Goal: Task Accomplishment & Management: Manage account settings

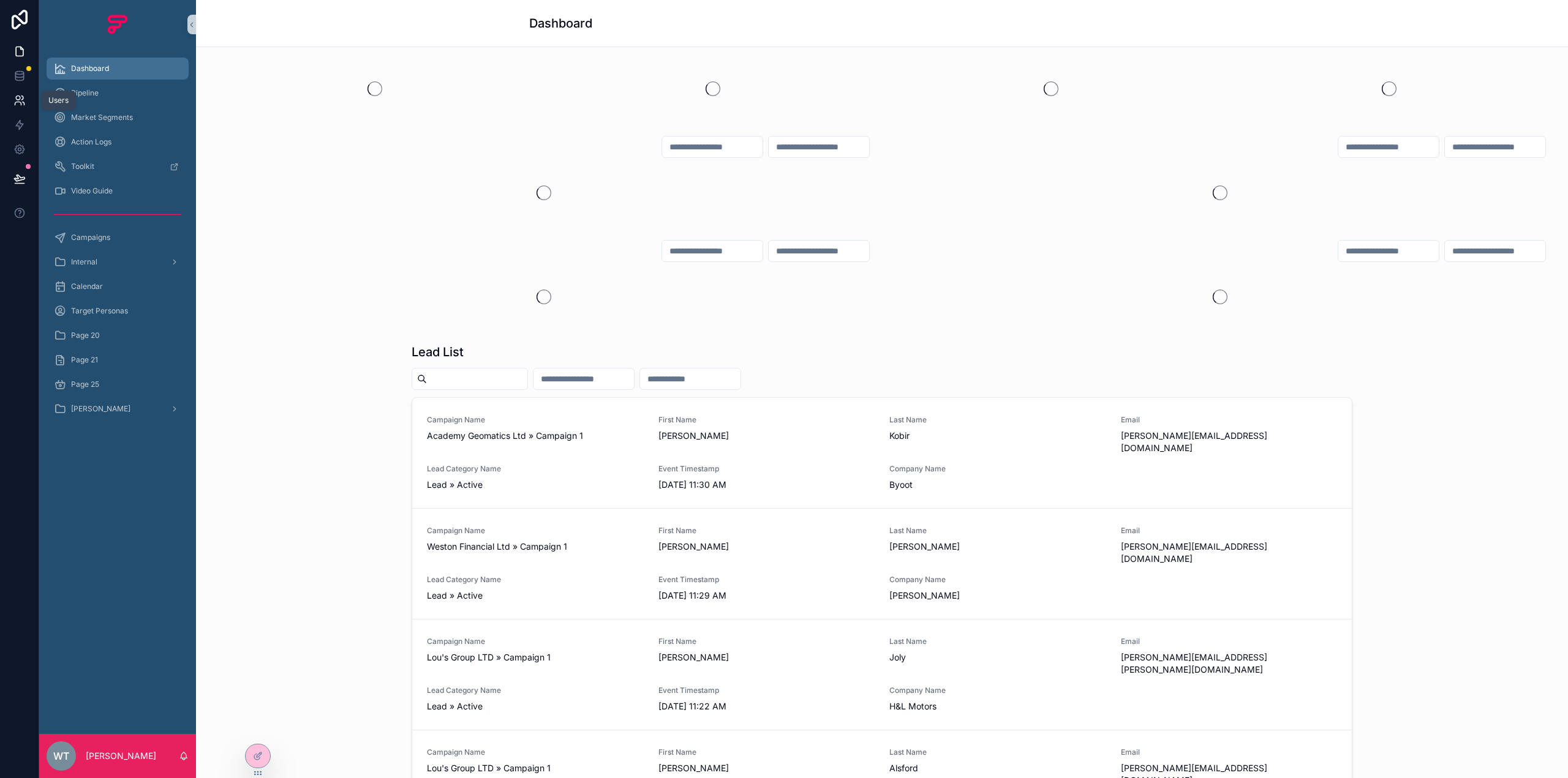
click at [22, 108] on link at bounding box center [19, 100] width 39 height 24
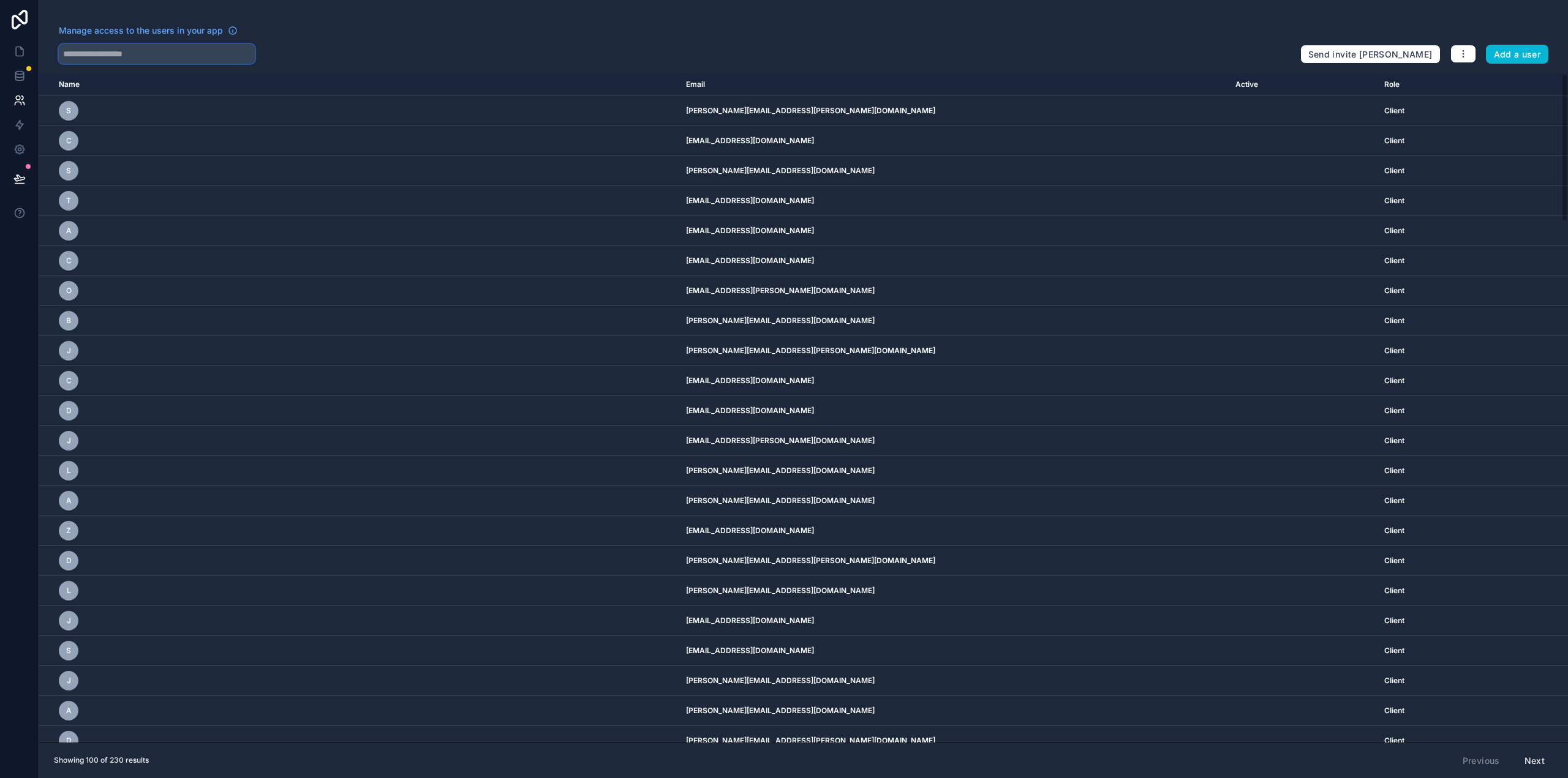
click at [157, 57] on input "text" at bounding box center [157, 54] width 196 height 20
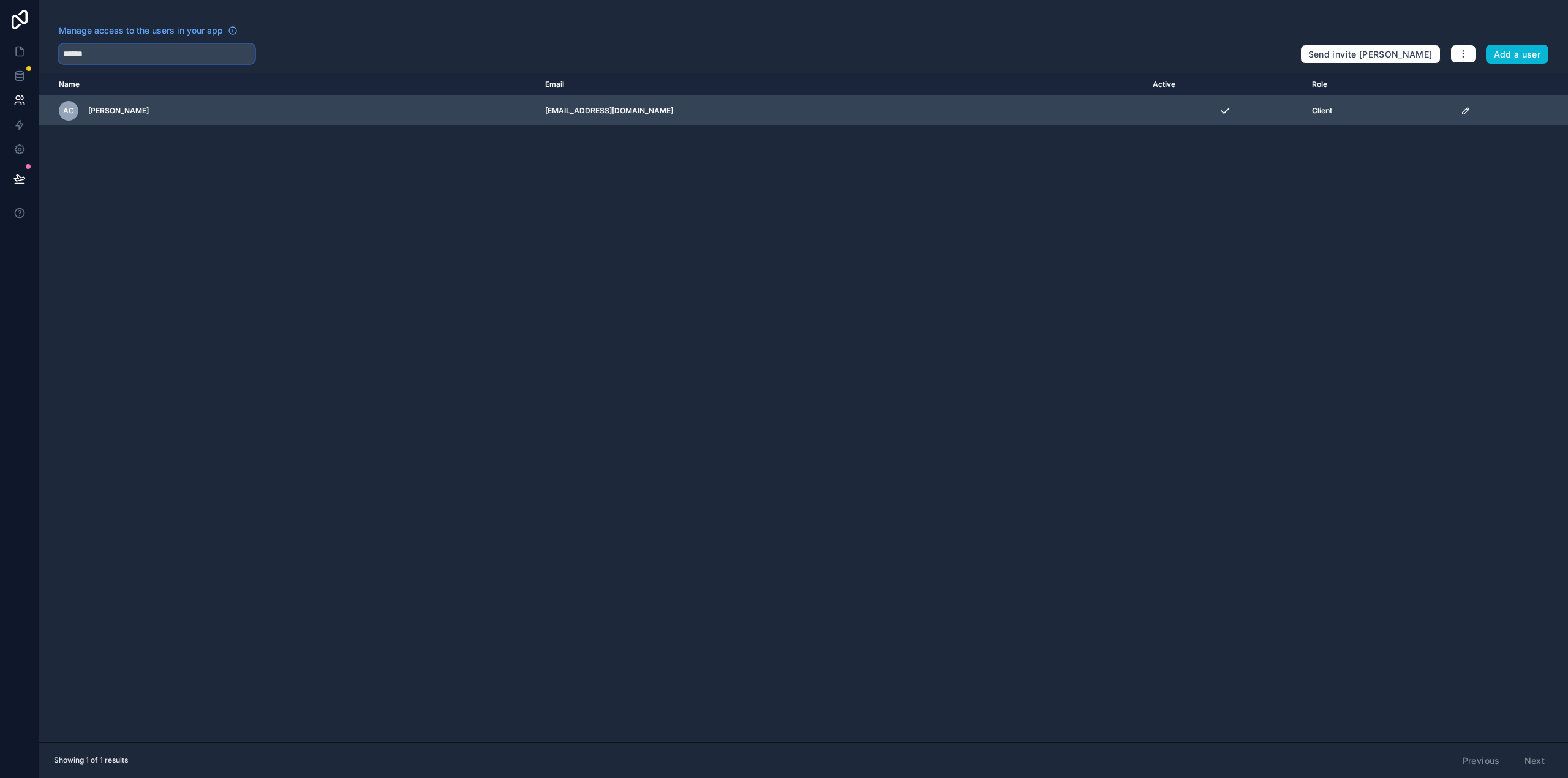
type input "******"
click at [1462, 111] on icon "scrollable content" at bounding box center [1464, 111] width 6 height 6
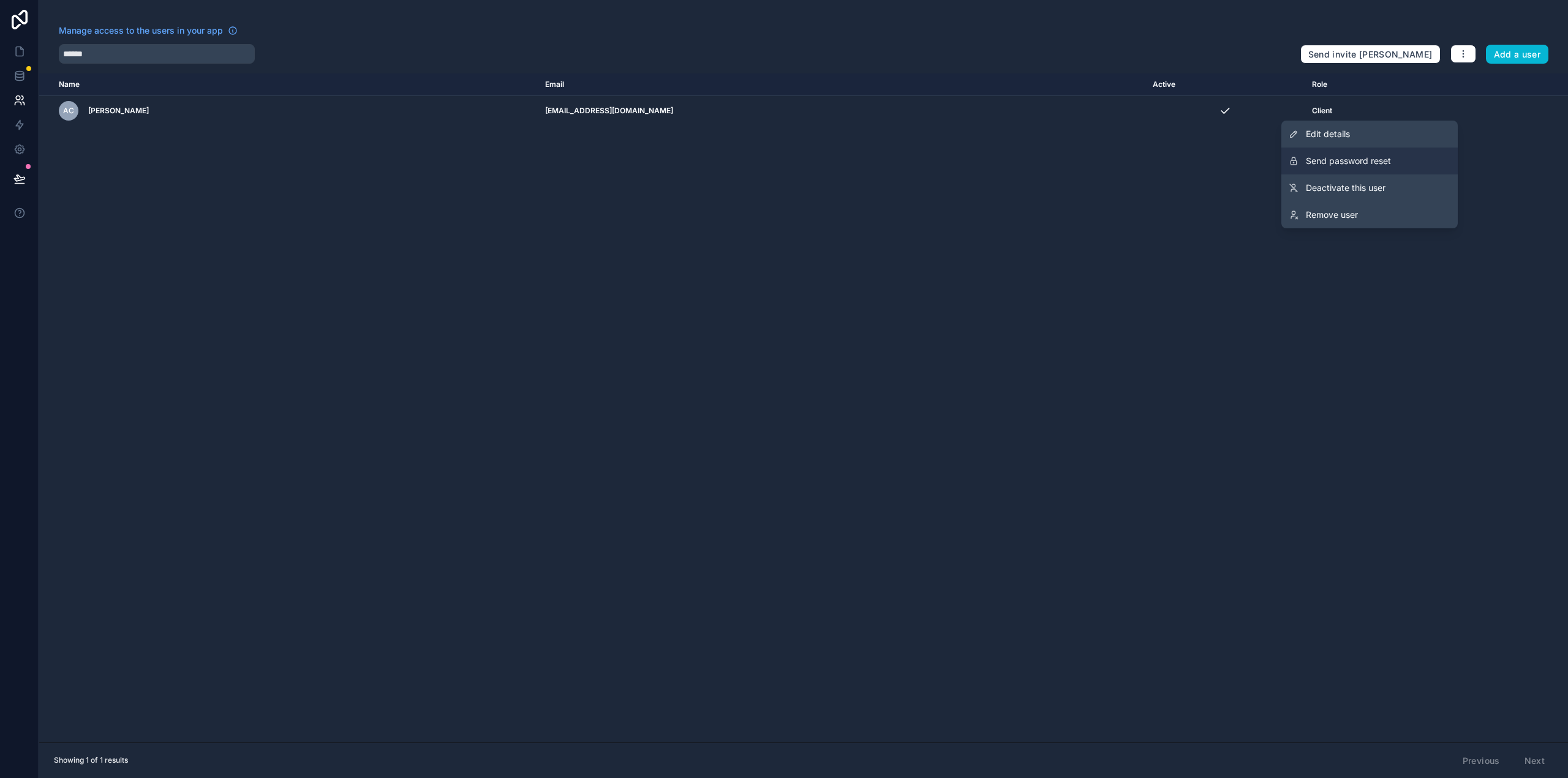
click at [1370, 164] on span "Send password reset" at bounding box center [1348, 161] width 85 height 12
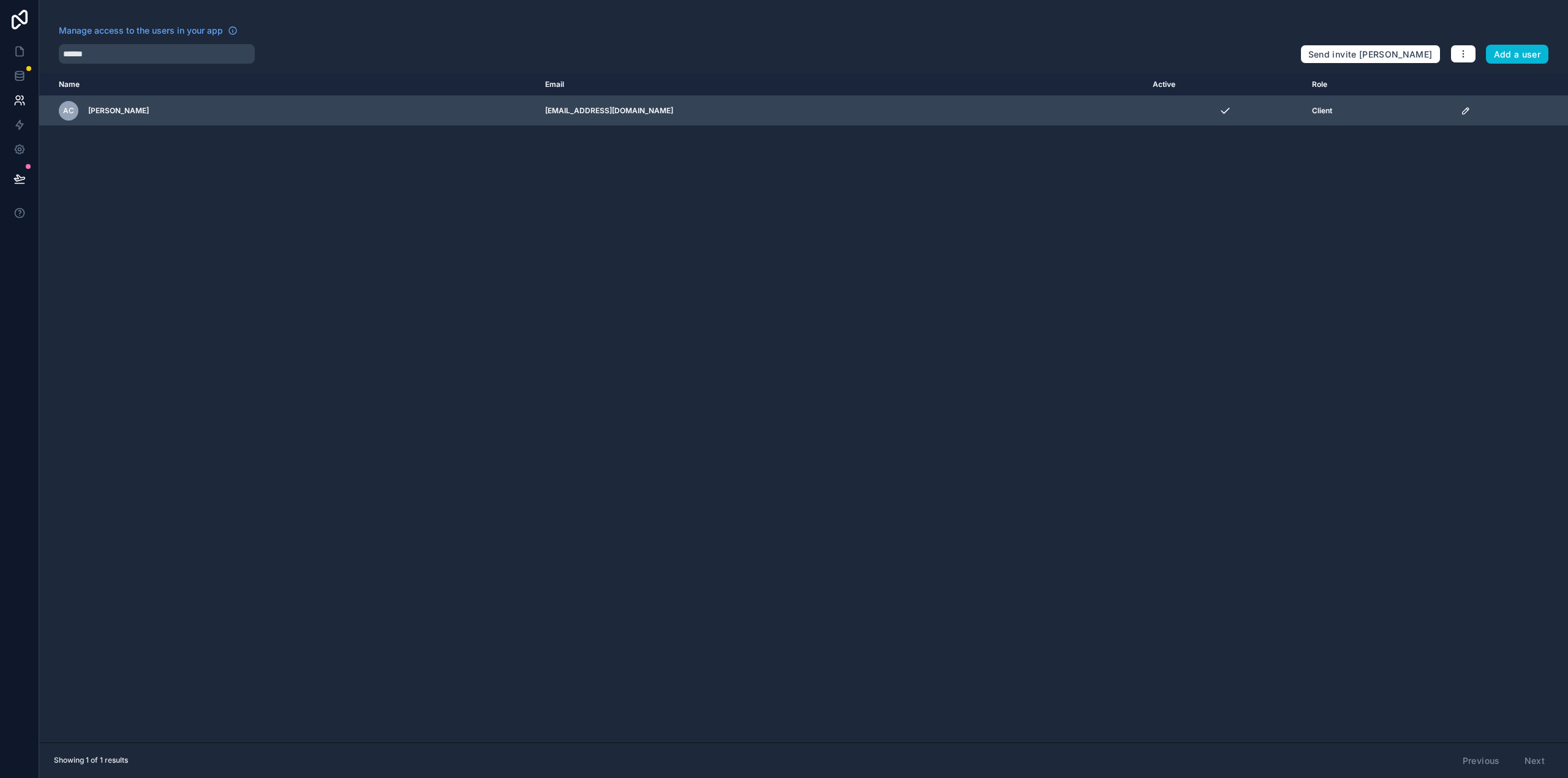
click at [1461, 108] on icon "scrollable content" at bounding box center [1465, 110] width 10 height 10
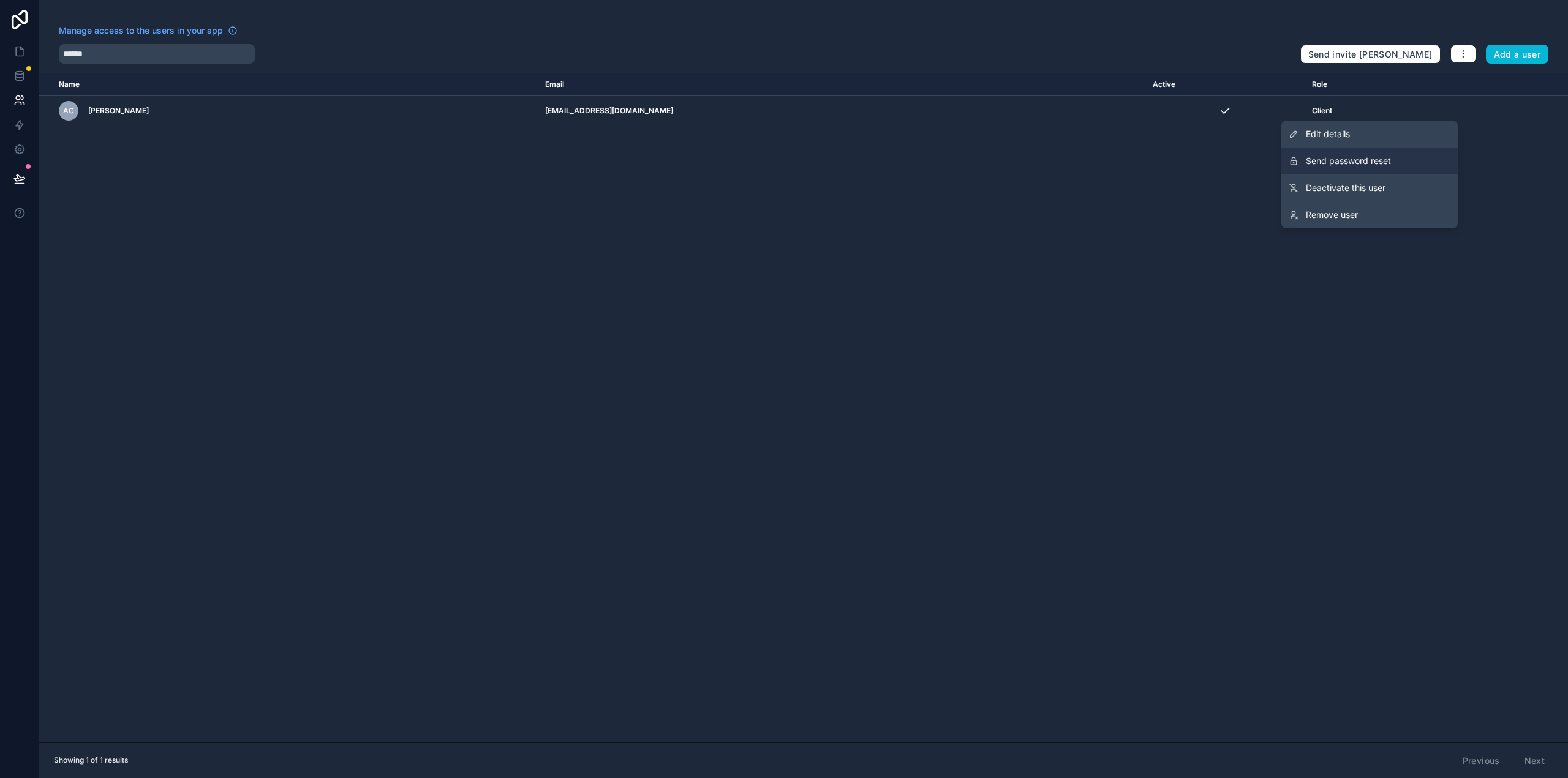
click at [1412, 163] on button "Send password reset" at bounding box center [1369, 161] width 176 height 27
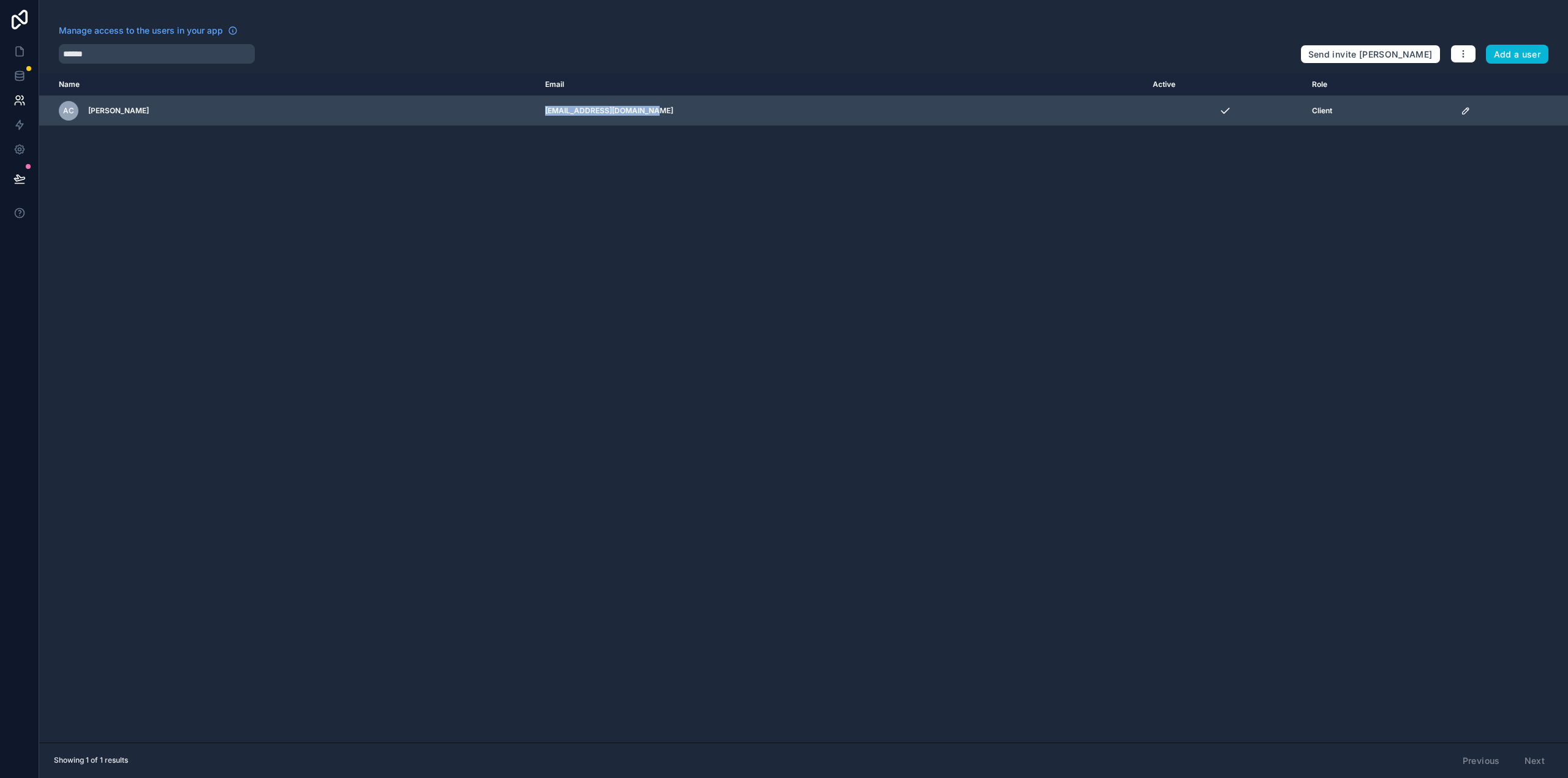
copy td "[EMAIL_ADDRESS][DOMAIN_NAME]"
drag, startPoint x: 702, startPoint y: 118, endPoint x: 585, endPoint y: 110, distance: 117.3
click at [585, 110] on td "[EMAIL_ADDRESS][DOMAIN_NAME]" at bounding box center [842, 111] width 607 height 30
